Goal: Transaction & Acquisition: Purchase product/service

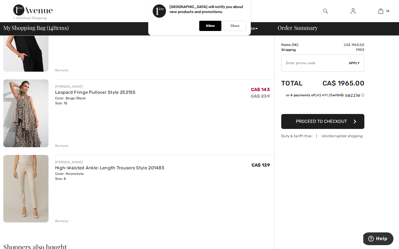
scroll to position [793, 0]
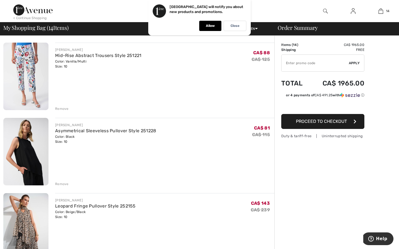
click at [40, 145] on img at bounding box center [25, 152] width 45 height 68
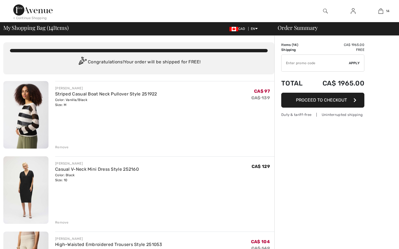
checkbox input "true"
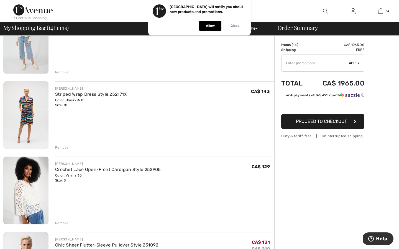
scroll to position [452, 0]
click at [37, 184] on img at bounding box center [25, 191] width 45 height 68
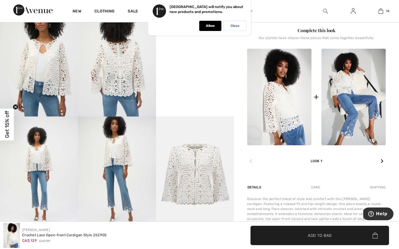
scroll to position [211, 0]
